Goal: Task Accomplishment & Management: Manage account settings

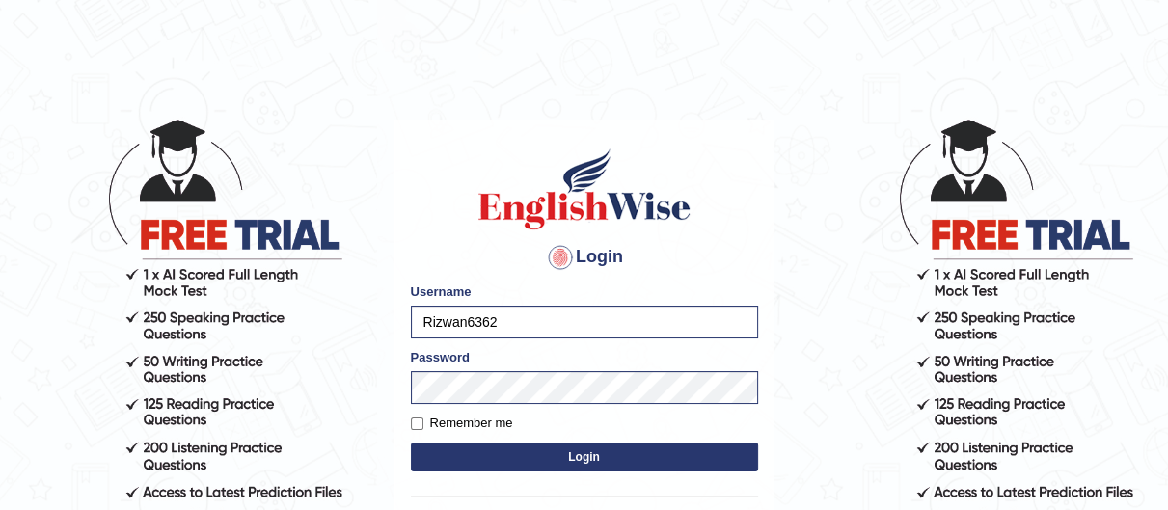
type input "Mdshahbaz"
click at [684, 471] on button "Login" at bounding box center [584, 457] width 347 height 29
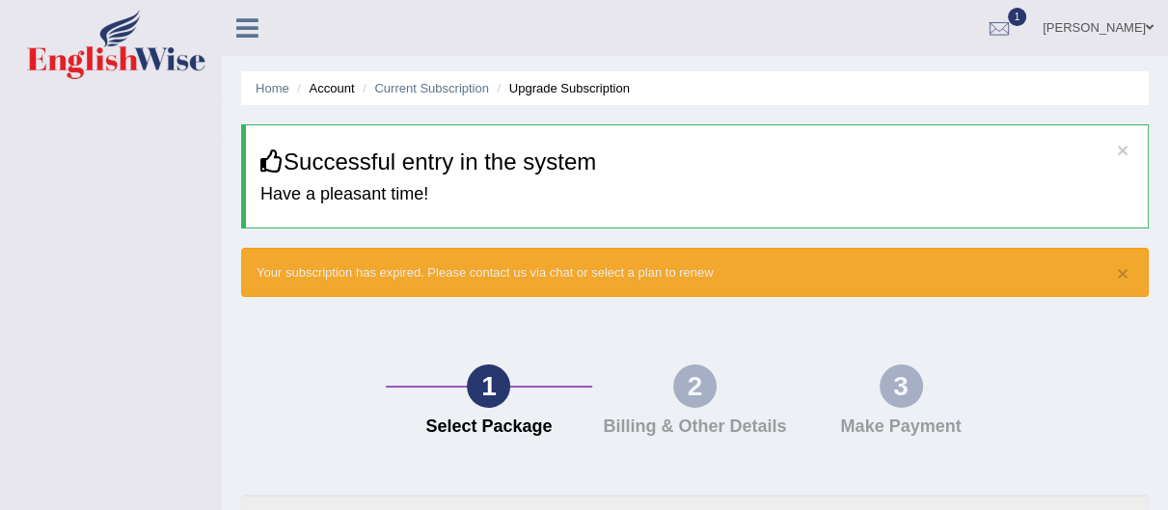
click at [1144, 13] on link "Muhammad Shahbaz" at bounding box center [1098, 25] width 140 height 50
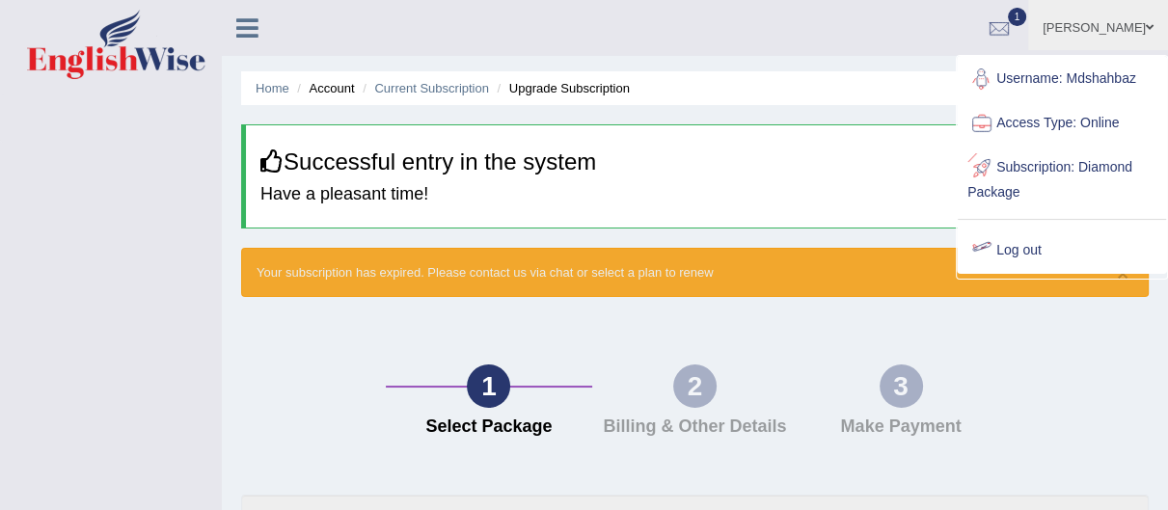
click at [1028, 257] on link "Log out" at bounding box center [1062, 251] width 208 height 44
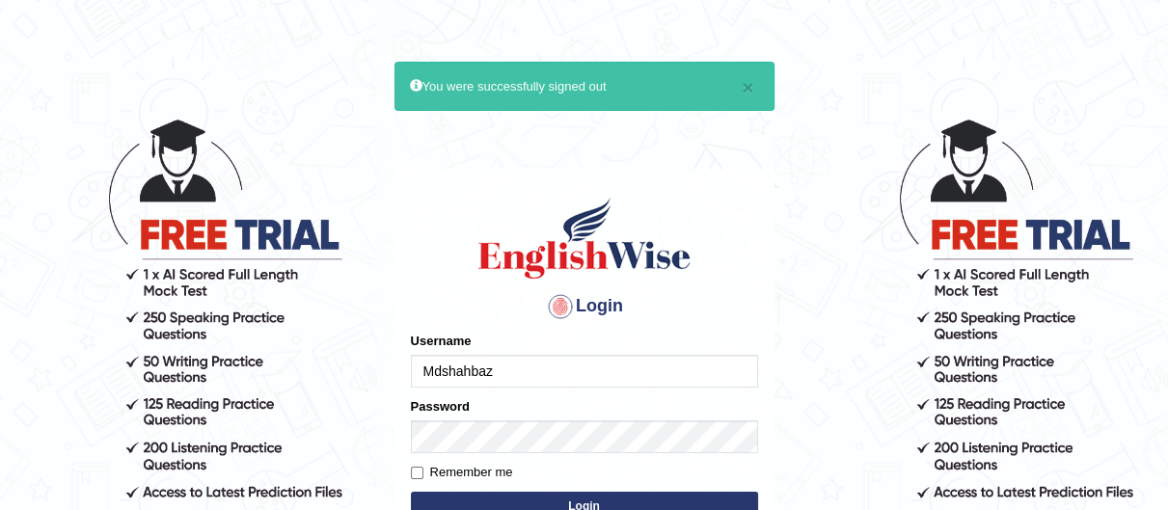
click at [719, 367] on input "Mdshahbaz" at bounding box center [584, 371] width 347 height 33
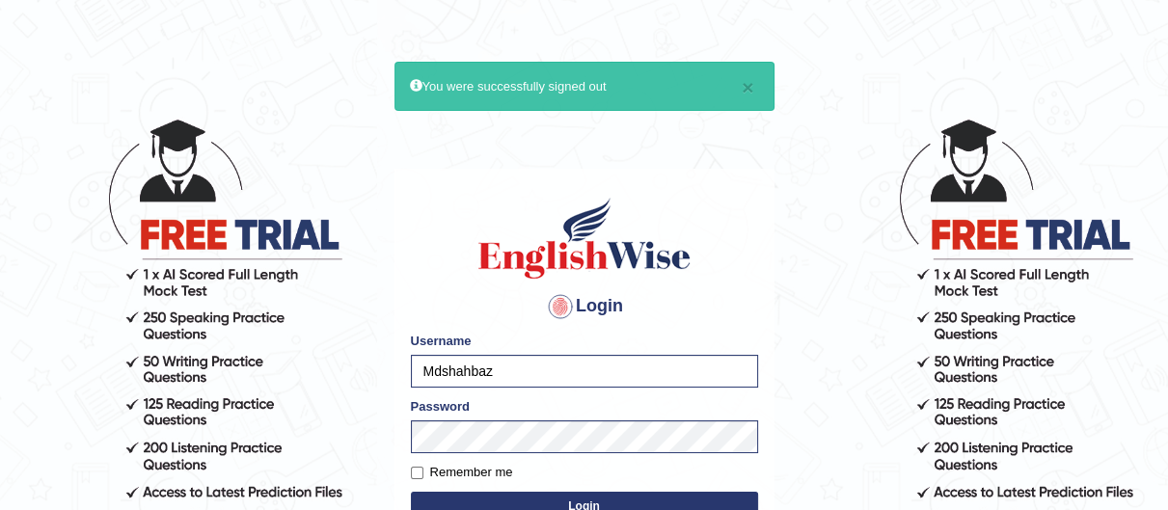
type input "Nirlaychoksi"
click at [645, 505] on button "Login" at bounding box center [584, 506] width 347 height 29
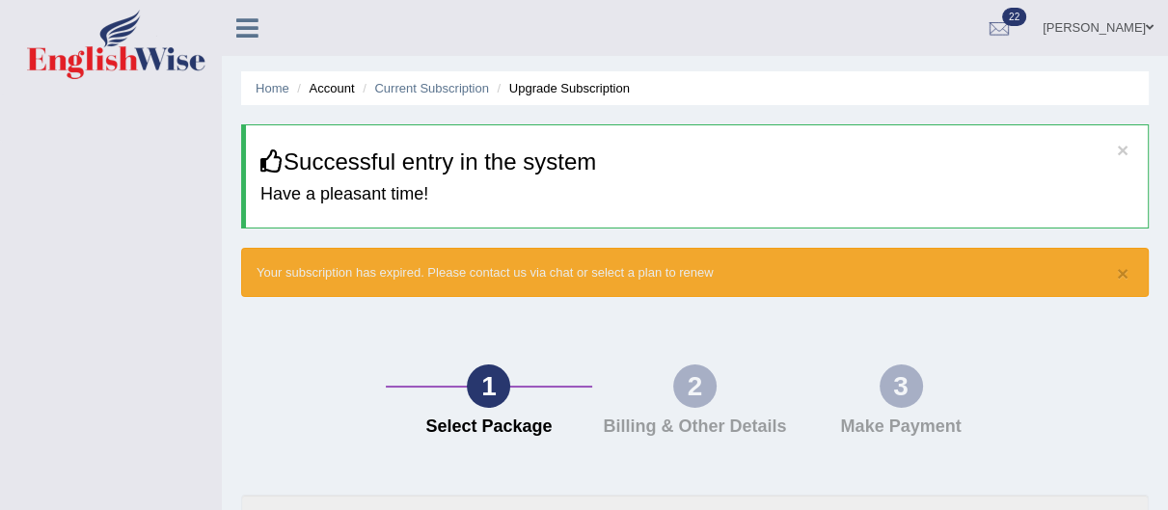
click at [1156, 21] on link "Nirlaykumar Dineshbhai Choksi" at bounding box center [1098, 25] width 140 height 50
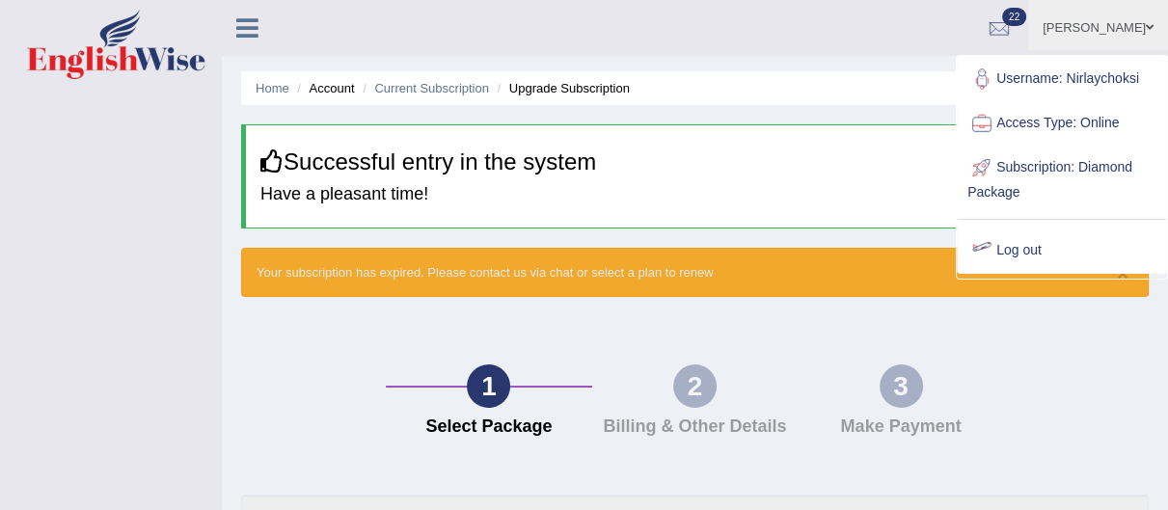
click at [1028, 260] on link "Log out" at bounding box center [1062, 251] width 208 height 44
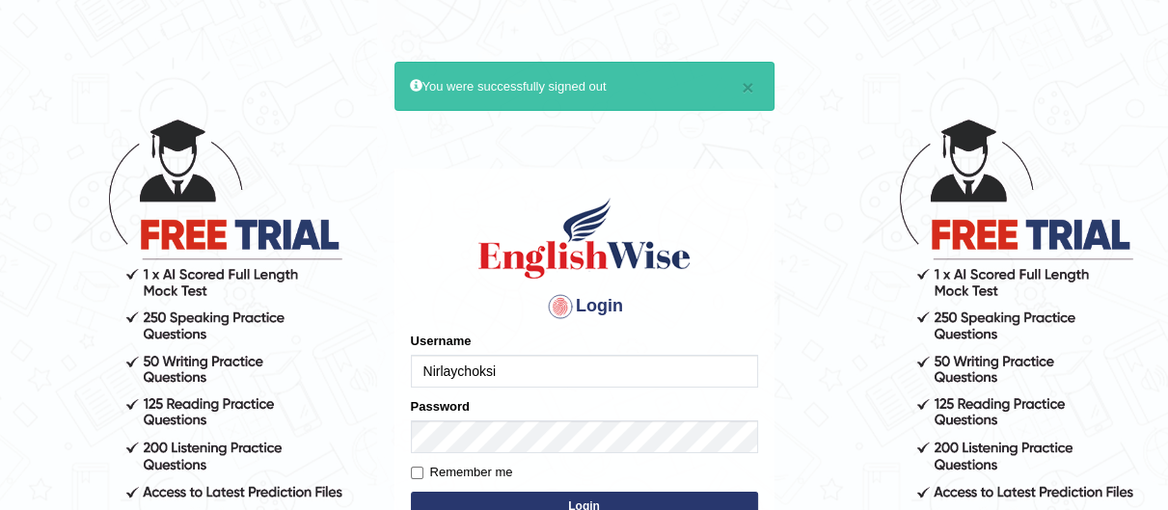
click at [642, 374] on input "Nirlaychoksi" at bounding box center [584, 371] width 347 height 33
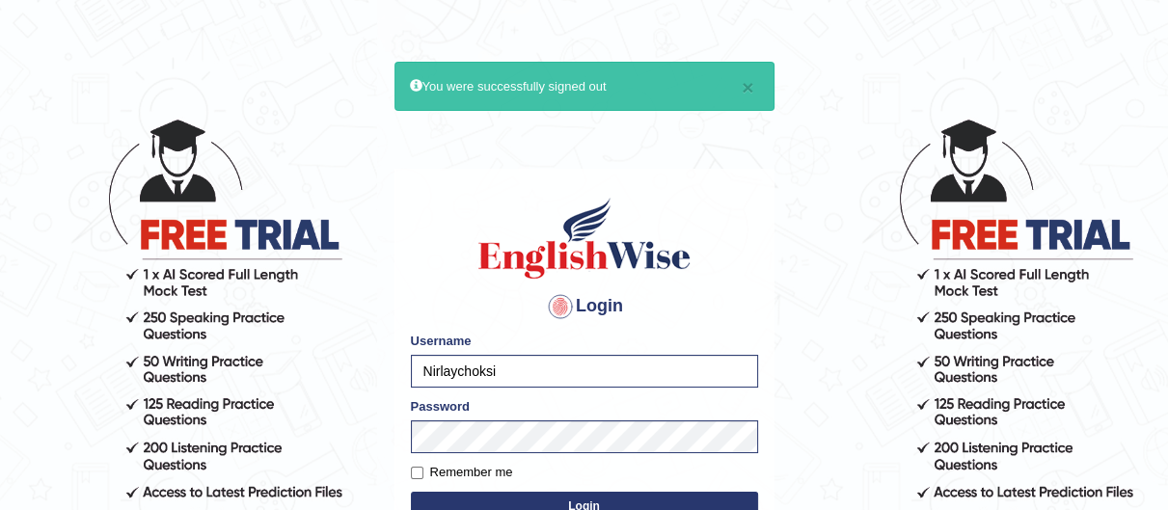
type input "Mohdbilal"
click at [672, 497] on button "Login" at bounding box center [584, 506] width 347 height 29
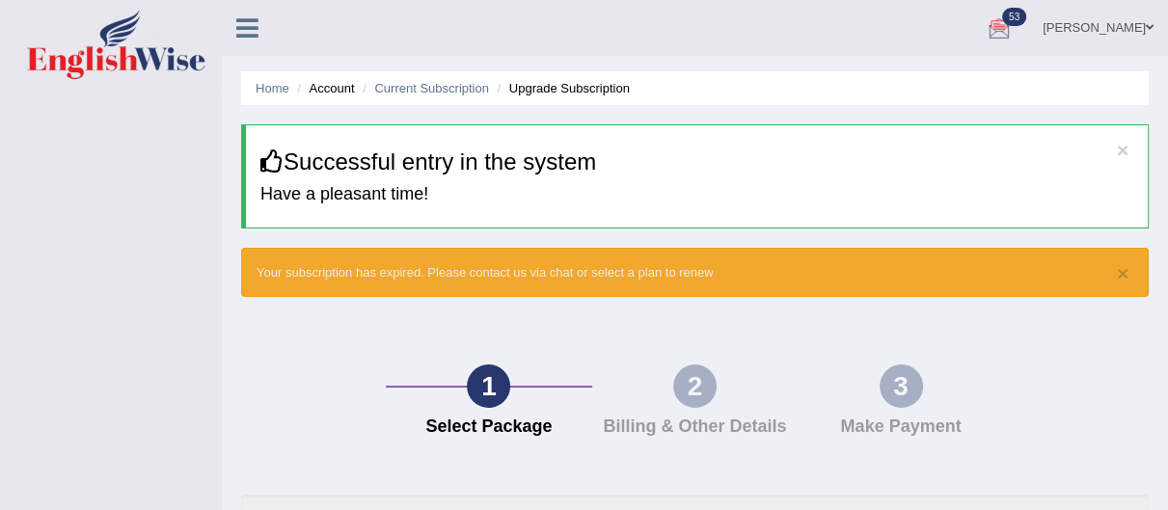
click at [1154, 15] on link "Mohammad Bilal" at bounding box center [1098, 25] width 140 height 50
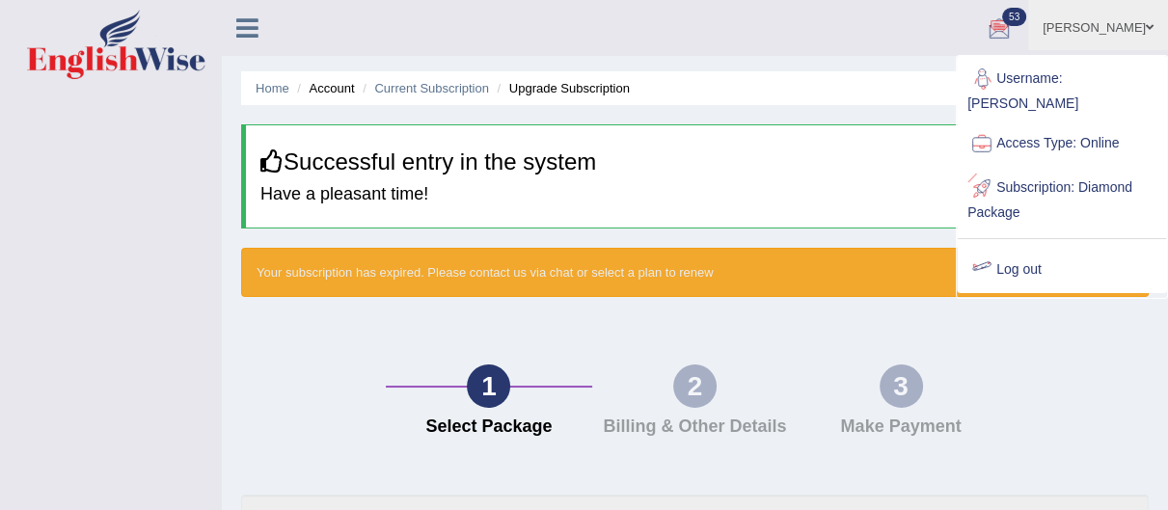
click at [1027, 257] on link "Log out" at bounding box center [1062, 270] width 208 height 44
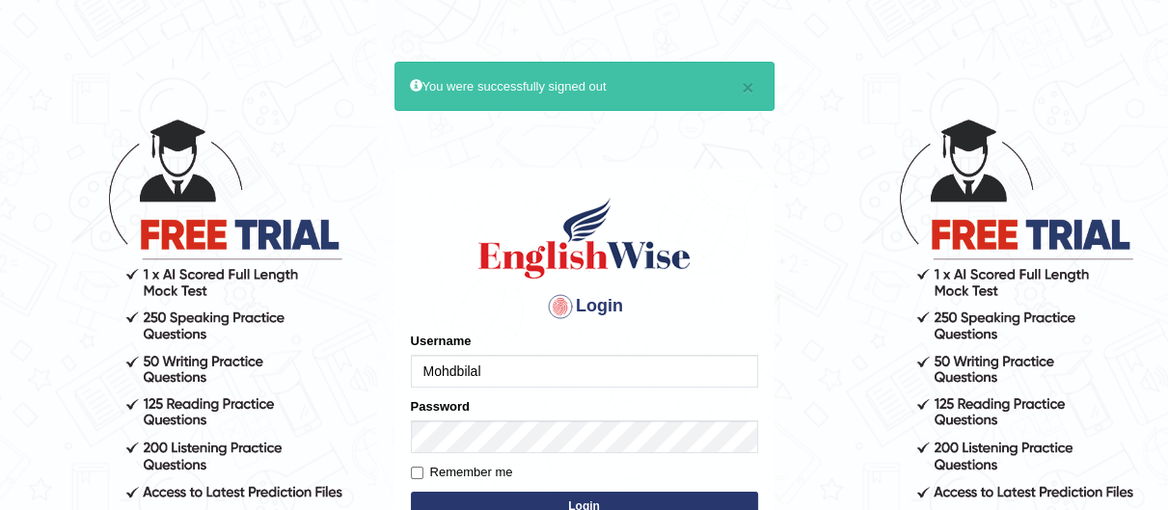
click at [645, 374] on input "Mohdbilal" at bounding box center [584, 371] width 347 height 33
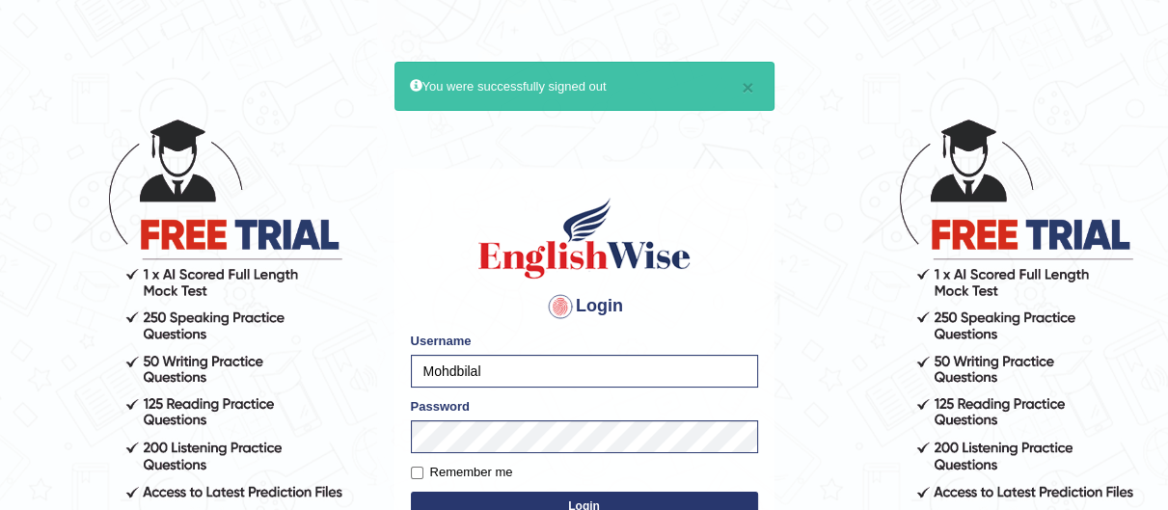
type input "madanpokharel"
click at [719, 497] on button "Login" at bounding box center [584, 506] width 347 height 29
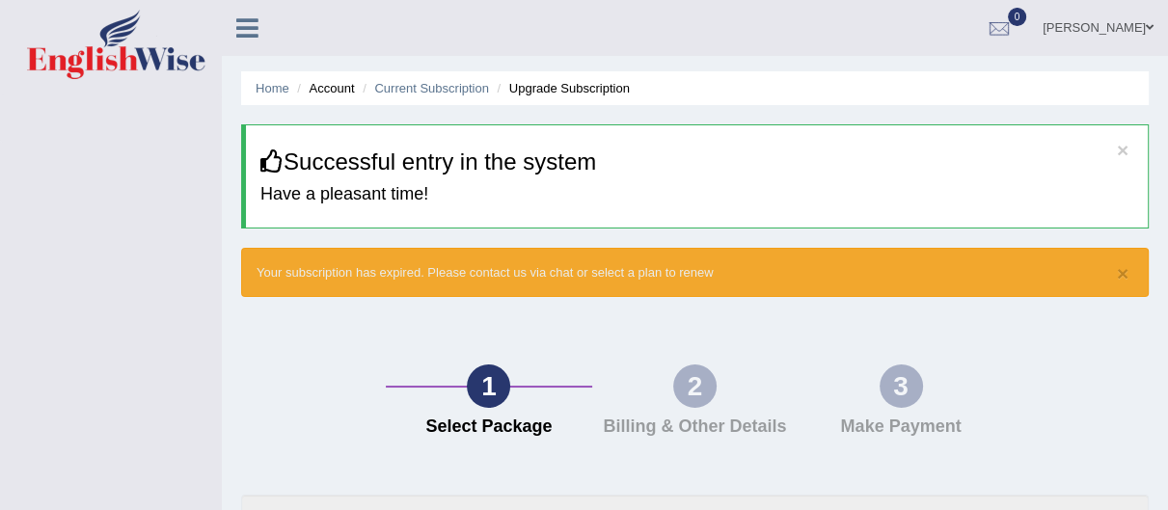
click at [1135, 31] on link "[PERSON_NAME]" at bounding box center [1098, 25] width 140 height 50
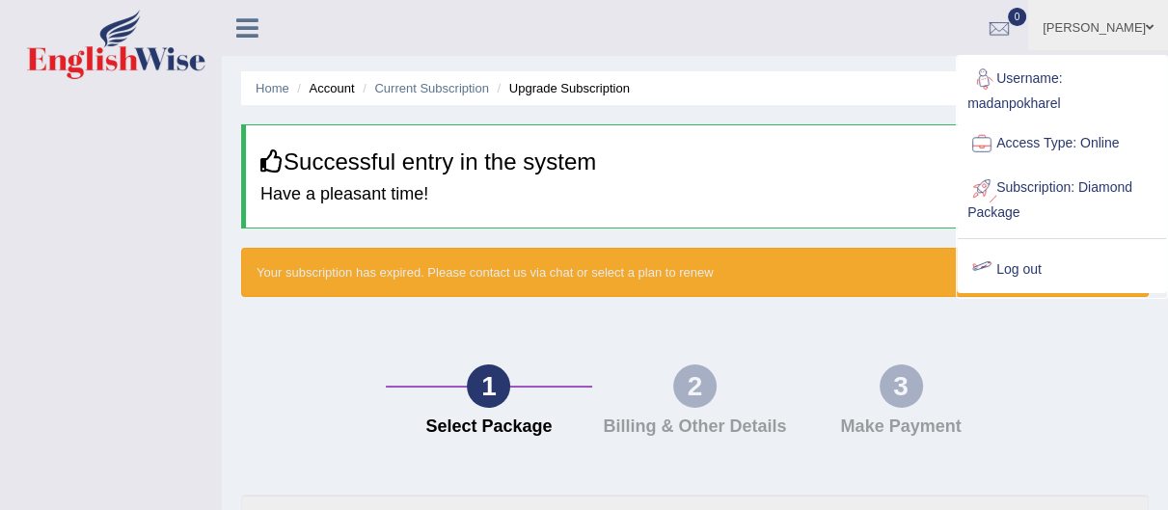
click at [1028, 270] on link "Log out" at bounding box center [1062, 270] width 208 height 44
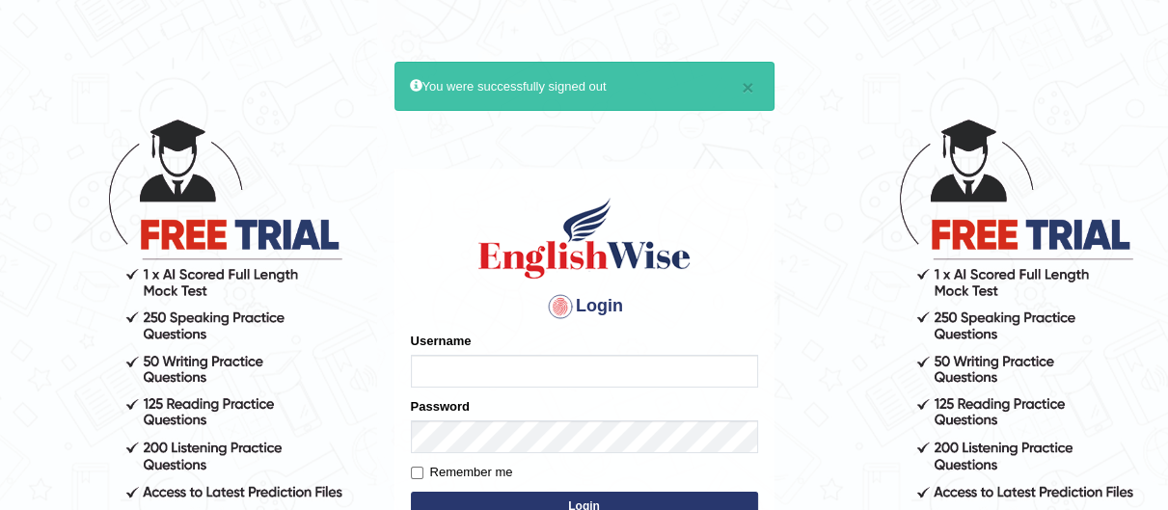
type input "madanpokharel"
click at [652, 388] on form "Please fix the following errors: Username madanpokharel Password Remember me Lo…" at bounding box center [584, 429] width 347 height 194
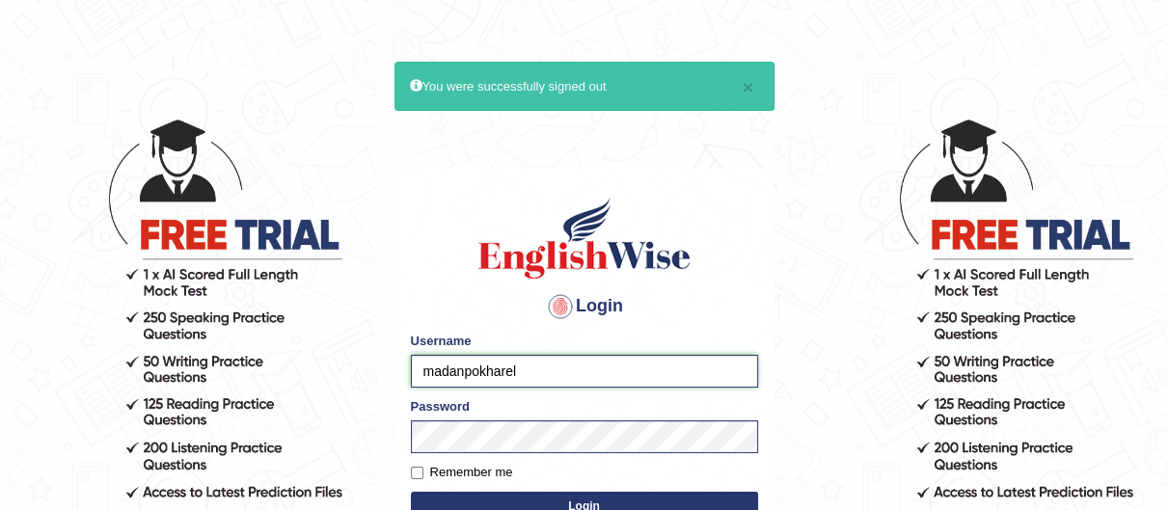
click at [652, 368] on input "madanpokharel" at bounding box center [584, 371] width 347 height 33
type input "Aladodeen"
click at [563, 501] on button "Login" at bounding box center [584, 506] width 347 height 29
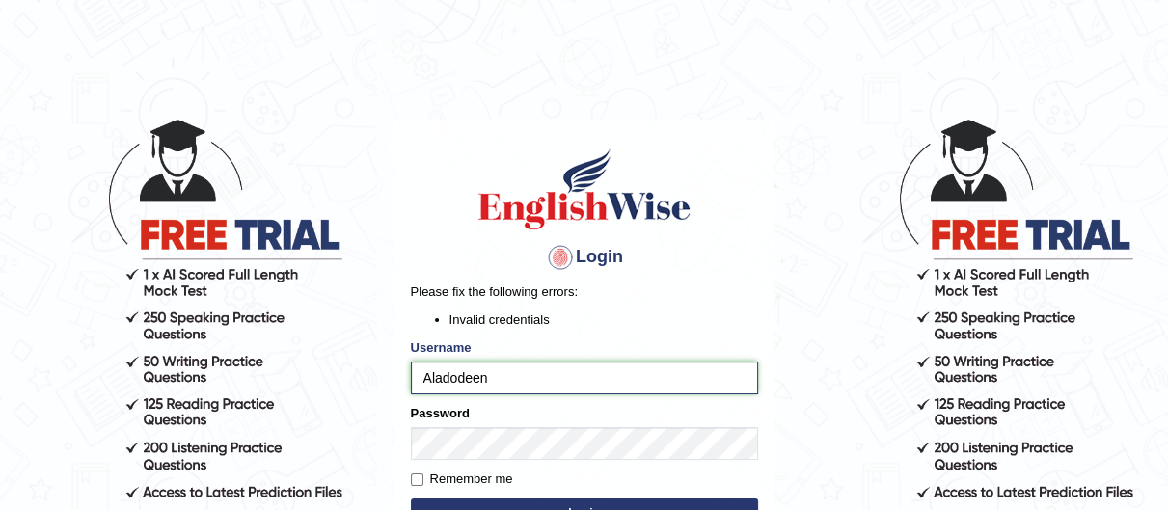
click at [657, 383] on input "Aladodeen" at bounding box center [584, 378] width 347 height 33
drag, startPoint x: 663, startPoint y: 376, endPoint x: 285, endPoint y: 400, distance: 378.8
click at [285, 400] on body "Login Please fix the following errors: Invalid credentials Username Aladodeen P…" at bounding box center [584, 314] width 1168 height 510
type input "s"
